Goal: Information Seeking & Learning: Learn about a topic

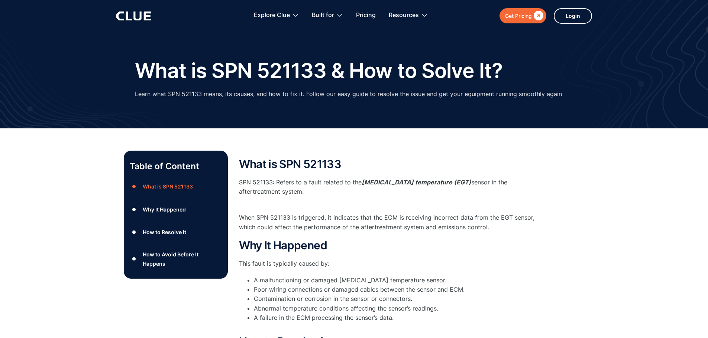
scroll to position [37, 0]
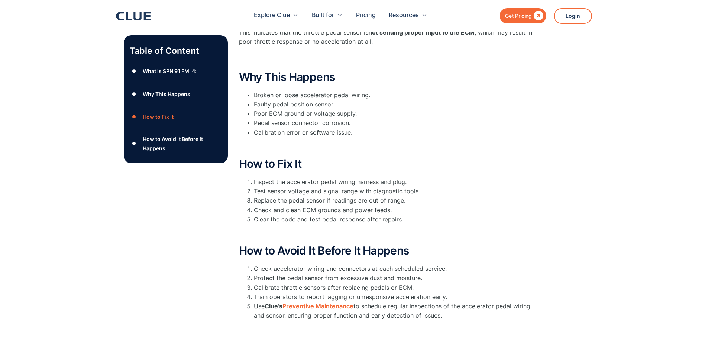
scroll to position [186, 0]
